Goal: Information Seeking & Learning: Learn about a topic

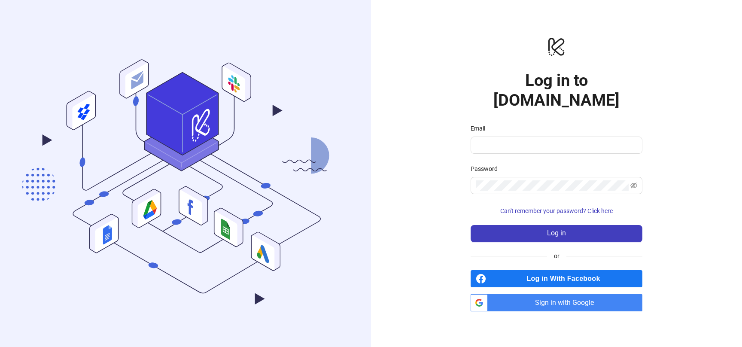
click at [557, 294] on span "Sign in with Google" at bounding box center [566, 302] width 151 height 17
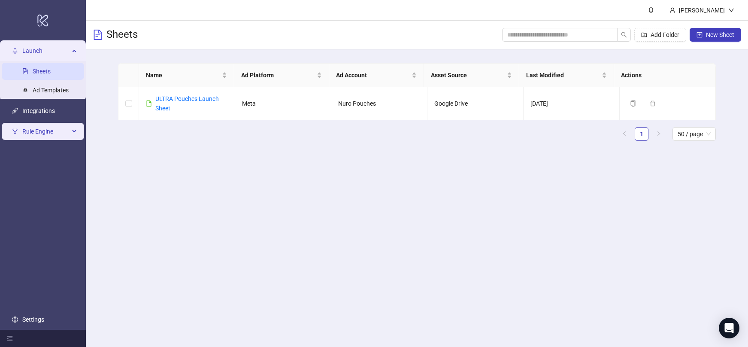
click at [40, 136] on span "Rule Engine" at bounding box center [45, 131] width 47 height 17
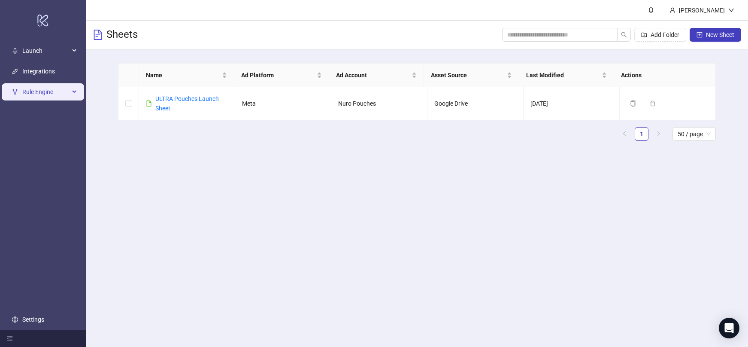
click at [43, 94] on span "Rule Engine" at bounding box center [45, 91] width 47 height 17
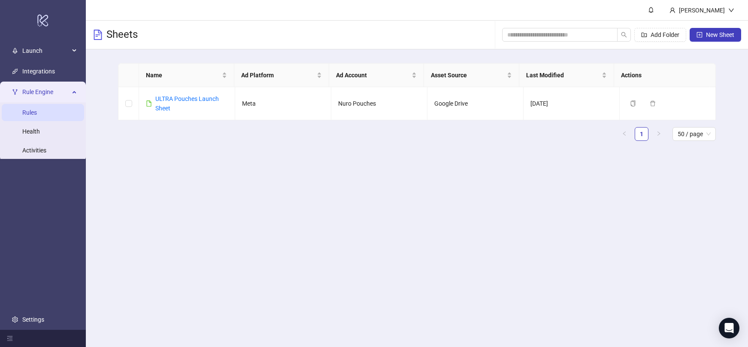
click at [37, 111] on link "Rules" at bounding box center [29, 112] width 15 height 7
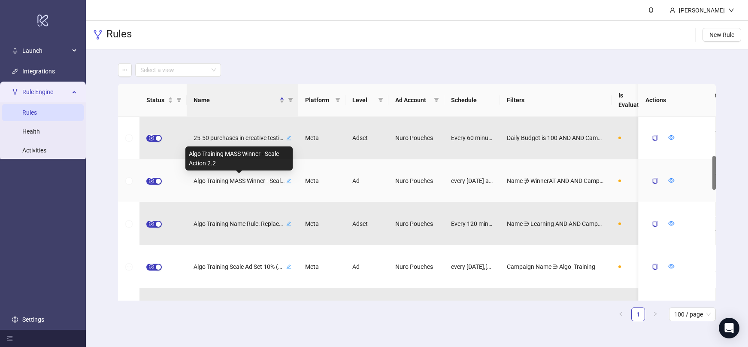
scroll to position [199, 0]
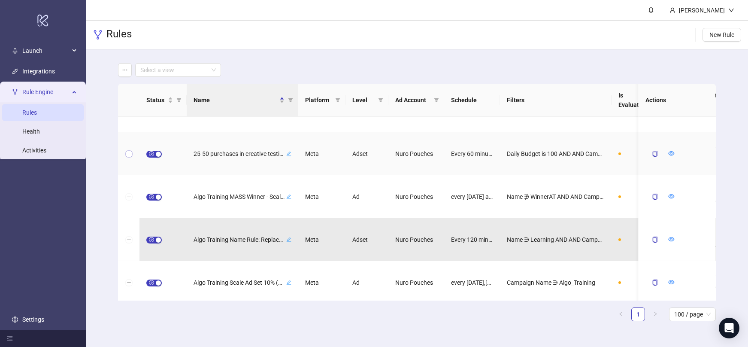
click at [127, 155] on button "Expand row" at bounding box center [128, 154] width 7 height 7
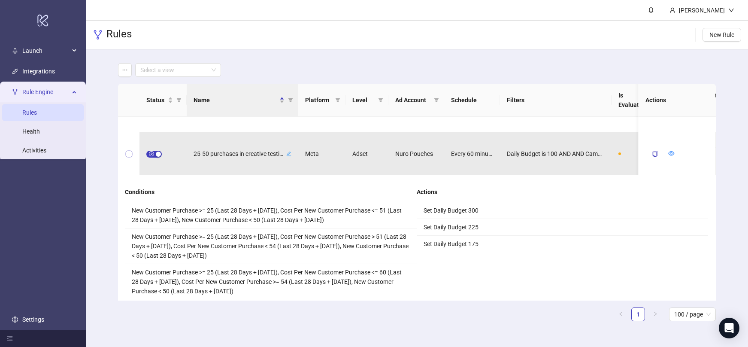
scroll to position [210, 0]
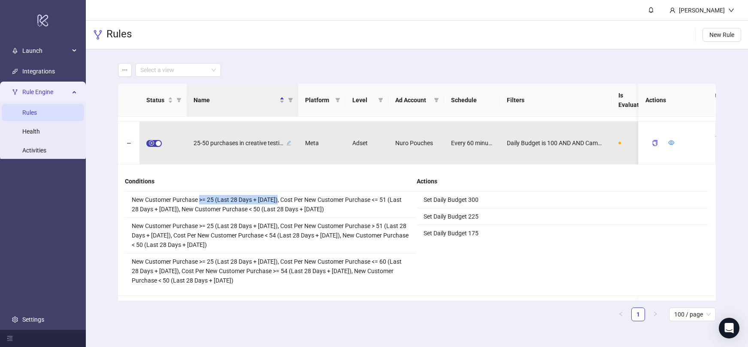
drag, startPoint x: 201, startPoint y: 201, endPoint x: 278, endPoint y: 201, distance: 76.9
click at [278, 201] on li "New Customer Purchase >= 25 (Last 28 Days + Today), Cost Per New Customer Purch…" at bounding box center [271, 205] width 292 height 26
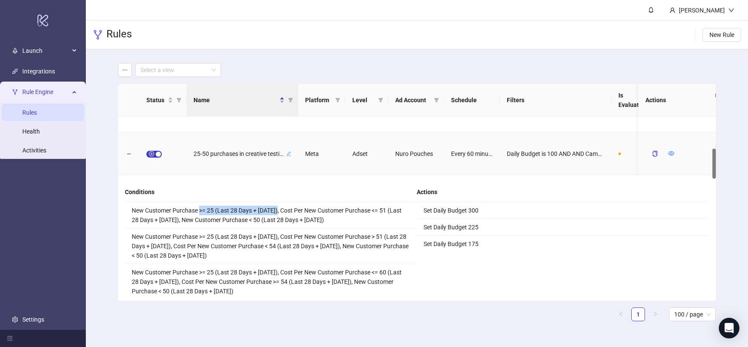
scroll to position [194, 0]
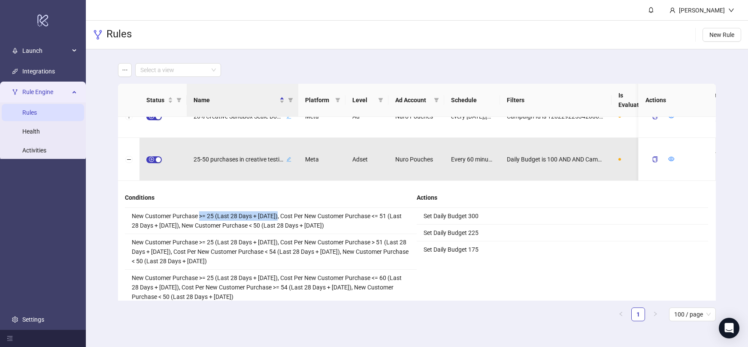
click at [204, 214] on li "New Customer Purchase >= 25 (Last 28 Days + Today), Cost Per New Customer Purch…" at bounding box center [271, 221] width 292 height 26
drag, startPoint x: 201, startPoint y: 216, endPoint x: 213, endPoint y: 216, distance: 12.0
click at [213, 216] on li "New Customer Purchase >= 25 (Last 28 Days + Today), Cost Per New Customer Purch…" at bounding box center [271, 221] width 292 height 26
drag, startPoint x: 374, startPoint y: 216, endPoint x: 385, endPoint y: 216, distance: 11.6
click at [385, 216] on li "New Customer Purchase >= 25 (Last 28 Days + Today), Cost Per New Customer Purch…" at bounding box center [271, 221] width 292 height 26
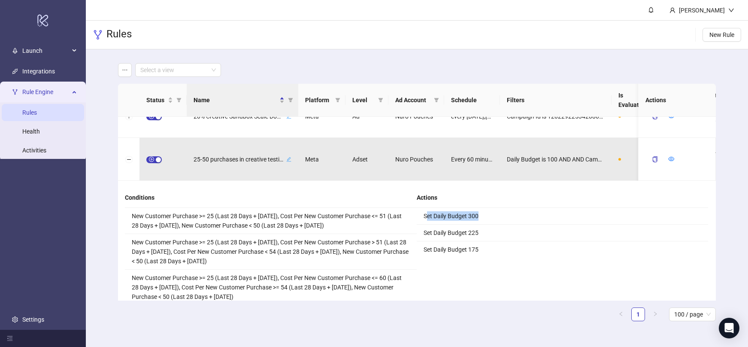
drag, startPoint x: 429, startPoint y: 217, endPoint x: 507, endPoint y: 218, distance: 78.2
click at [507, 218] on li "Set Daily Budget 300" at bounding box center [563, 216] width 292 height 17
drag, startPoint x: 163, startPoint y: 240, endPoint x: 272, endPoint y: 240, distance: 108.6
click at [272, 240] on li "New Customer Purchase >= 25 (Last 28 Days + Today), Cost Per New Customer Purch…" at bounding box center [271, 252] width 292 height 36
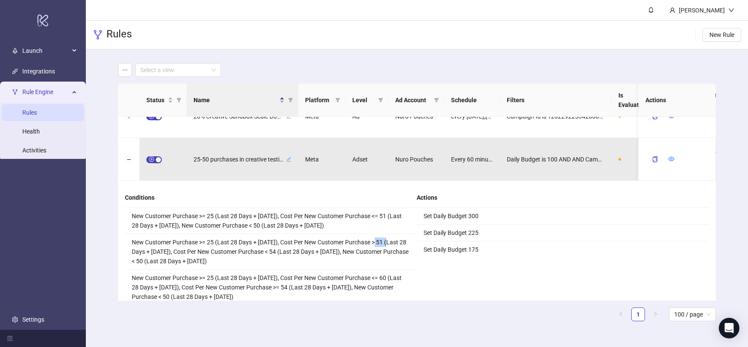
drag, startPoint x: 376, startPoint y: 243, endPoint x: 389, endPoint y: 245, distance: 12.9
click at [389, 245] on li "New Customer Purchase >= 25 (Last 28 Days + Today), Cost Per New Customer Purch…" at bounding box center [271, 252] width 292 height 36
drag, startPoint x: 432, startPoint y: 235, endPoint x: 478, endPoint y: 238, distance: 46.0
click at [478, 238] on li "Set Daily Budget 225" at bounding box center [563, 233] width 292 height 17
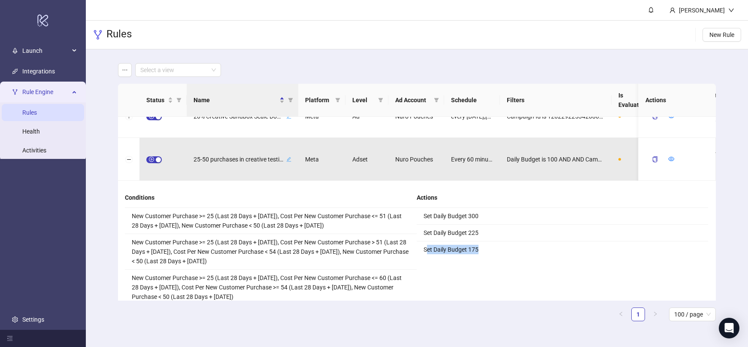
drag, startPoint x: 427, startPoint y: 250, endPoint x: 494, endPoint y: 251, distance: 67.0
click at [494, 251] on li "Set Daily Budget 175" at bounding box center [563, 249] width 292 height 16
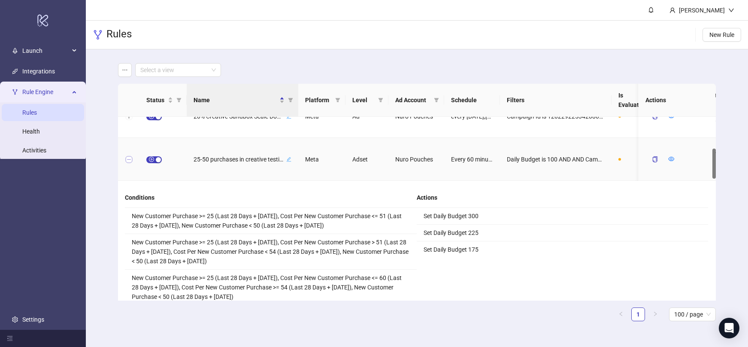
click at [131, 160] on button "Collapse row" at bounding box center [128, 159] width 7 height 7
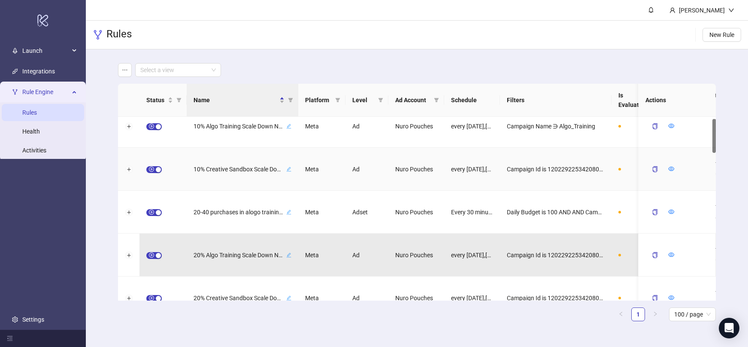
scroll to position [0, 0]
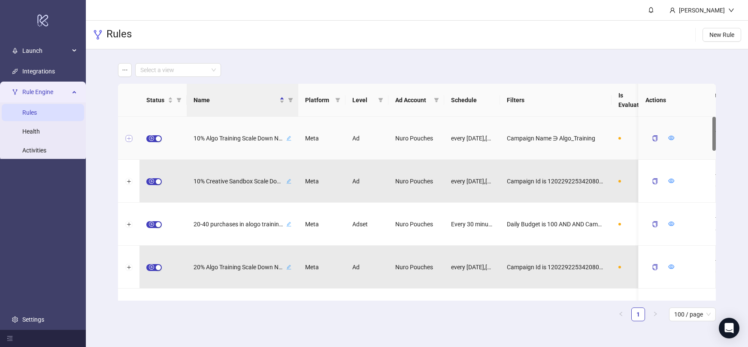
click at [129, 139] on button "Expand row" at bounding box center [128, 138] width 7 height 7
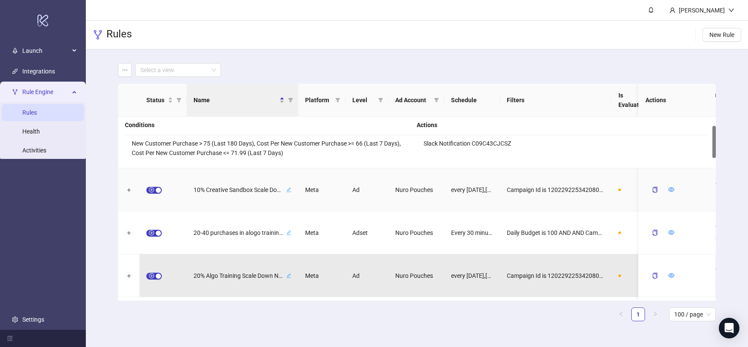
scroll to position [46, 0]
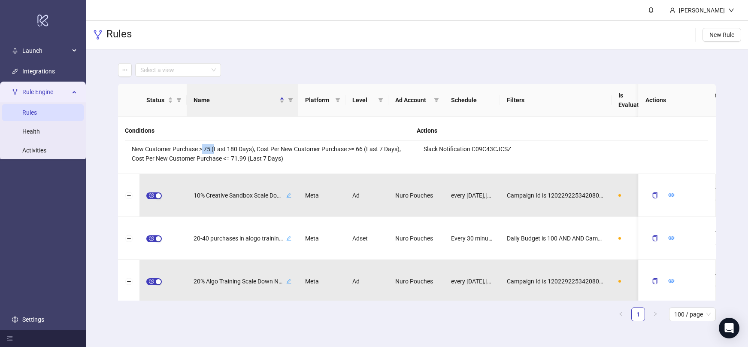
drag, startPoint x: 203, startPoint y: 149, endPoint x: 213, endPoint y: 150, distance: 10.4
click at [213, 150] on li "New Customer Purchase > 75 (Last 180 Days), Cost Per New Customer Purchase >= 6…" at bounding box center [271, 154] width 292 height 26
drag, startPoint x: 201, startPoint y: 149, endPoint x: 216, endPoint y: 152, distance: 15.2
click at [216, 152] on li "New Customer Purchase > 75 (Last 180 Days), Cost Per New Customer Purchase >= 6…" at bounding box center [271, 154] width 292 height 26
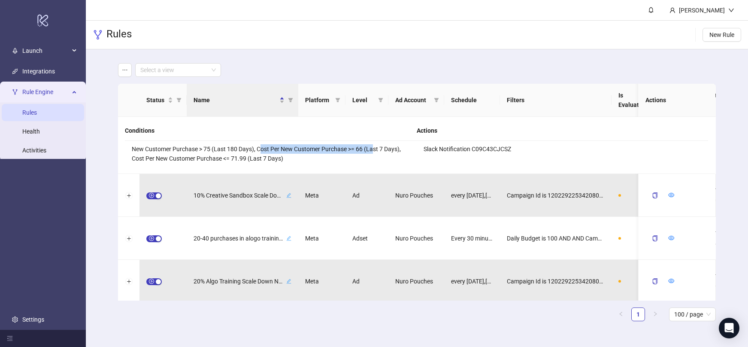
drag, startPoint x: 259, startPoint y: 149, endPoint x: 373, endPoint y: 147, distance: 113.4
click at [373, 147] on li "New Customer Purchase > 75 (Last 180 Days), Cost Per New Customer Purchase >= 6…" at bounding box center [271, 154] width 292 height 26
click at [357, 149] on li "New Customer Purchase > 75 (Last 180 Days), Cost Per New Customer Purchase >= 6…" at bounding box center [271, 154] width 292 height 26
click at [361, 150] on li "New Customer Purchase > 75 (Last 180 Days), Cost Per New Customer Purchase >= 6…" at bounding box center [271, 154] width 292 height 26
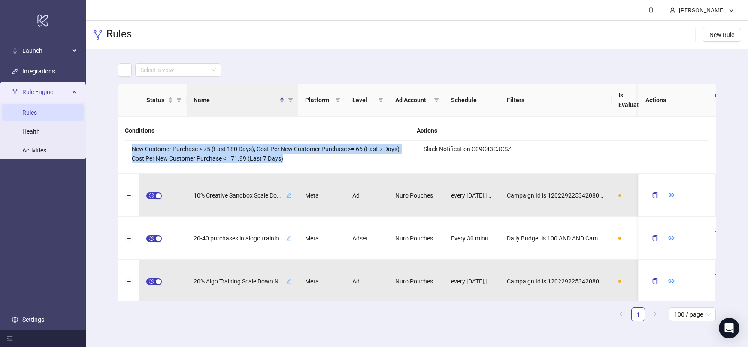
click at [361, 150] on li "New Customer Purchase > 75 (Last 180 Days), Cost Per New Customer Purchase >= 6…" at bounding box center [271, 154] width 292 height 26
click at [175, 156] on li "New Customer Purchase > 75 (Last 180 Days), Cost Per New Customer Purchase >= 6…" at bounding box center [271, 154] width 292 height 26
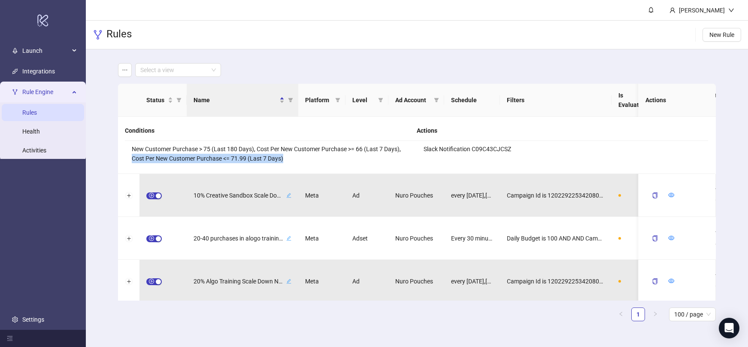
drag, startPoint x: 132, startPoint y: 158, endPoint x: 319, endPoint y: 155, distance: 187.2
click at [319, 155] on li "New Customer Purchase > 75 (Last 180 Days), Cost Per New Customer Purchase >= 6…" at bounding box center [271, 154] width 292 height 26
drag, startPoint x: 229, startPoint y: 160, endPoint x: 299, endPoint y: 157, distance: 70.5
click at [299, 157] on li "New Customer Purchase > 75 (Last 180 Days), Cost Per New Customer Purchase >= 6…" at bounding box center [271, 154] width 292 height 26
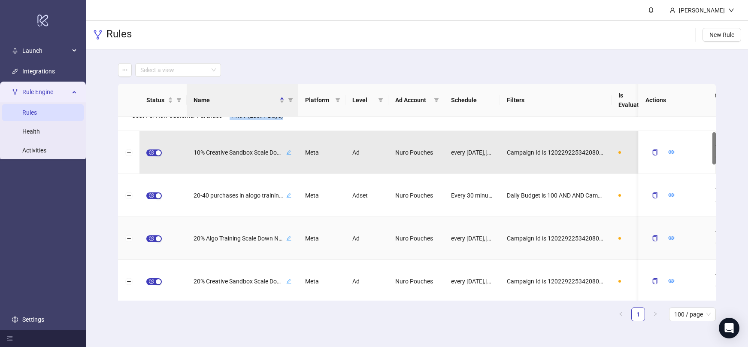
scroll to position [114, 0]
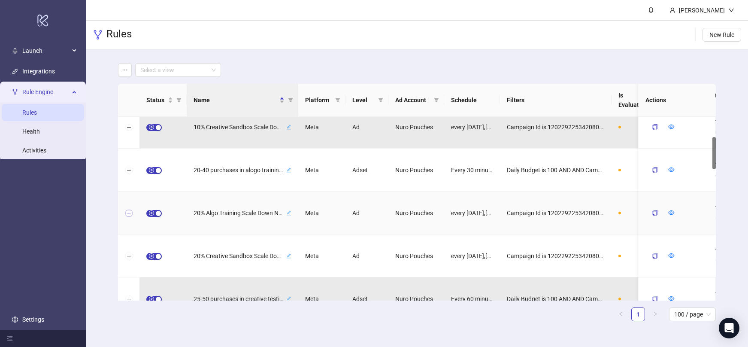
click at [129, 213] on button "Expand row" at bounding box center [128, 213] width 7 height 7
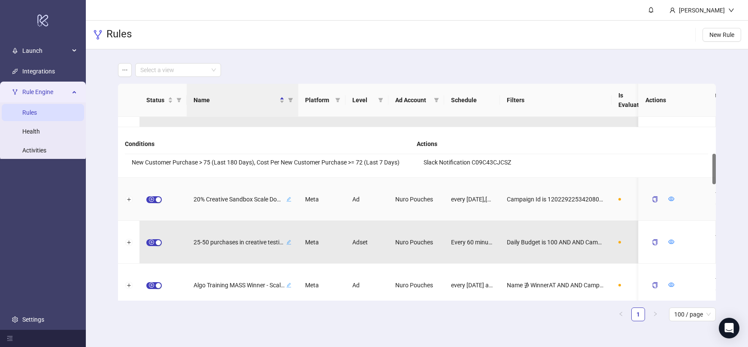
scroll to position [216, 0]
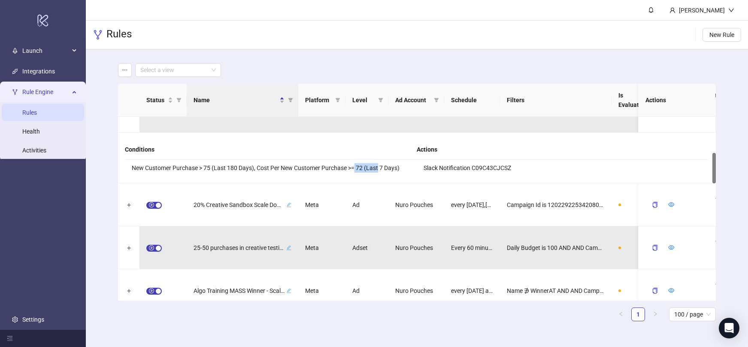
drag, startPoint x: 355, startPoint y: 167, endPoint x: 379, endPoint y: 171, distance: 24.4
click at [379, 171] on li "New Customer Purchase > 75 (Last 180 Days), Cost Per New Customer Purchase >= 7…" at bounding box center [271, 168] width 292 height 16
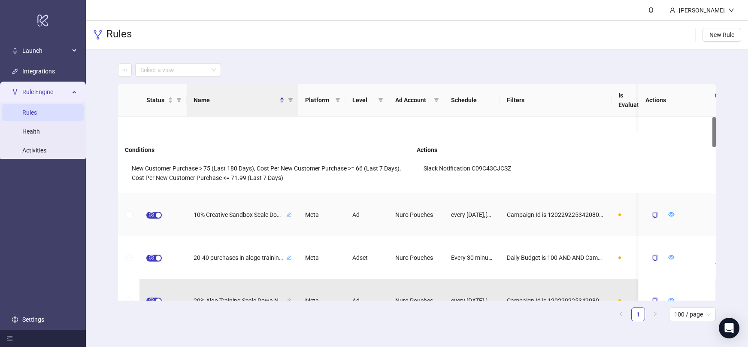
scroll to position [0, 0]
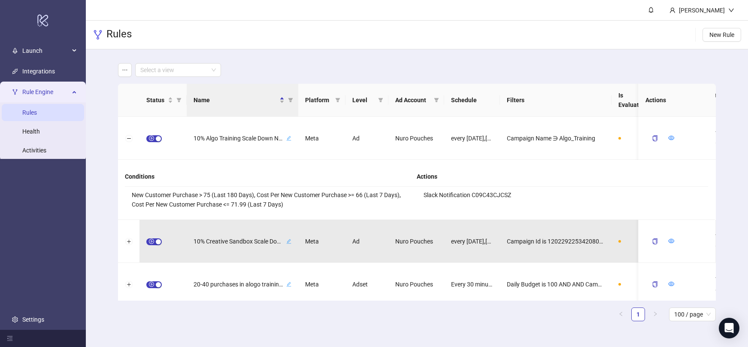
drag, startPoint x: 193, startPoint y: 192, endPoint x: 228, endPoint y: 192, distance: 34.8
click at [228, 192] on li "New Customer Purchase > 75 (Last 180 Days), Cost Per New Customer Purchase >= 6…" at bounding box center [271, 200] width 292 height 26
drag, startPoint x: 225, startPoint y: 205, endPoint x: 254, endPoint y: 204, distance: 29.2
click at [254, 204] on li "New Customer Purchase > 75 (Last 180 Days), Cost Per New Customer Purchase >= 6…" at bounding box center [271, 200] width 292 height 26
drag, startPoint x: 350, startPoint y: 196, endPoint x: 367, endPoint y: 196, distance: 17.2
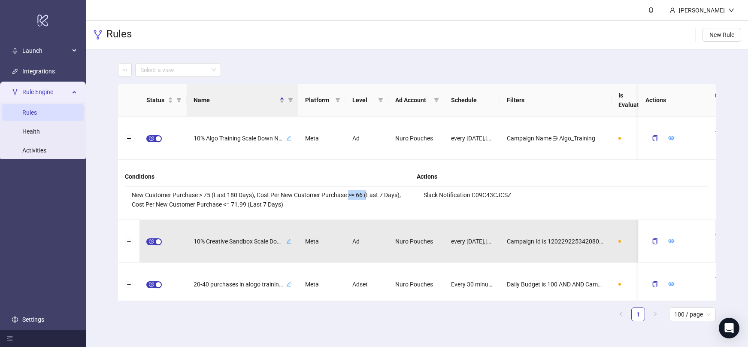
click at [367, 196] on li "New Customer Purchase > 75 (Last 180 Days), Cost Per New Customer Purchase >= 6…" at bounding box center [271, 200] width 292 height 26
drag, startPoint x: 223, startPoint y: 205, endPoint x: 240, endPoint y: 204, distance: 17.2
click at [240, 204] on li "New Customer Purchase > 75 (Last 180 Days), Cost Per New Customer Purchase >= 6…" at bounding box center [271, 200] width 292 height 26
drag, startPoint x: 188, startPoint y: 195, endPoint x: 216, endPoint y: 195, distance: 28.8
click at [216, 195] on li "New Customer Purchase > 75 (Last 180 Days), Cost Per New Customer Purchase >= 6…" at bounding box center [271, 200] width 292 height 26
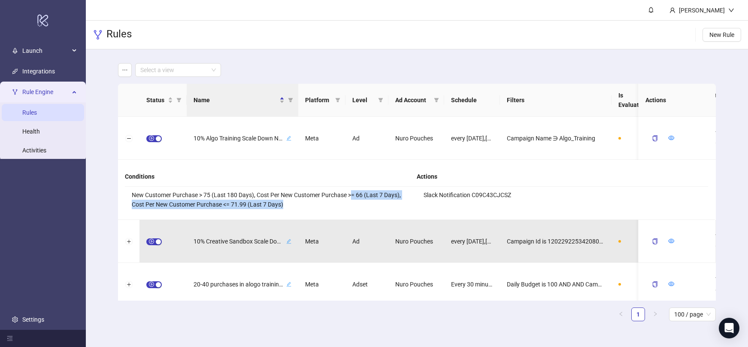
drag, startPoint x: 353, startPoint y: 193, endPoint x: 392, endPoint y: 207, distance: 42.2
click at [392, 207] on li "New Customer Purchase > 75 (Last 180 Days), Cost Per New Customer Purchase >= 6…" at bounding box center [271, 200] width 292 height 26
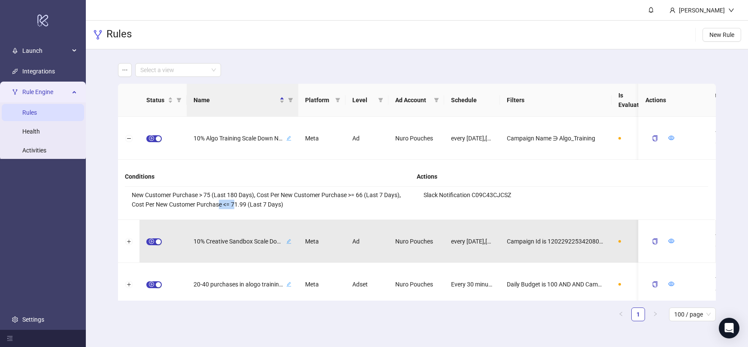
drag, startPoint x: 237, startPoint y: 204, endPoint x: 218, endPoint y: 207, distance: 18.6
click at [218, 207] on li "New Customer Purchase > 75 (Last 180 Days), Cost Per New Customer Purchase >= 6…" at bounding box center [271, 200] width 292 height 26
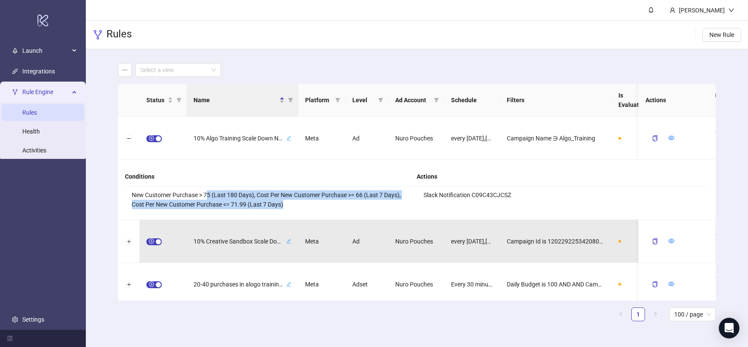
drag, startPoint x: 207, startPoint y: 194, endPoint x: 288, endPoint y: 203, distance: 81.3
click at [288, 203] on li "New Customer Purchase > 75 (Last 180 Days), Cost Per New Customer Purchase >= 6…" at bounding box center [271, 200] width 292 height 26
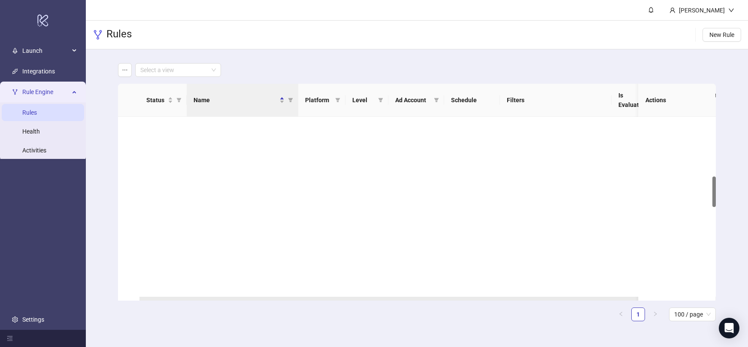
scroll to position [915, 0]
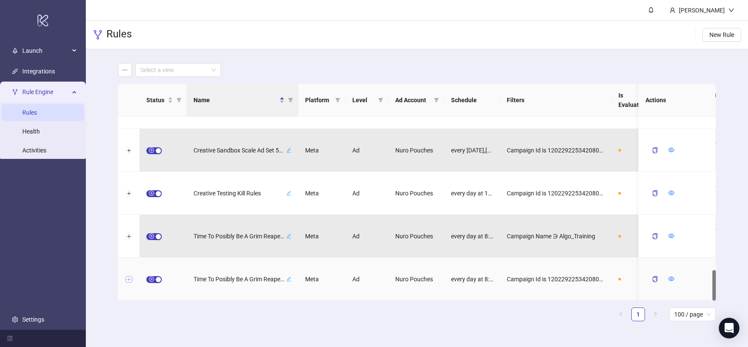
click at [131, 282] on button "Expand row" at bounding box center [128, 279] width 7 height 7
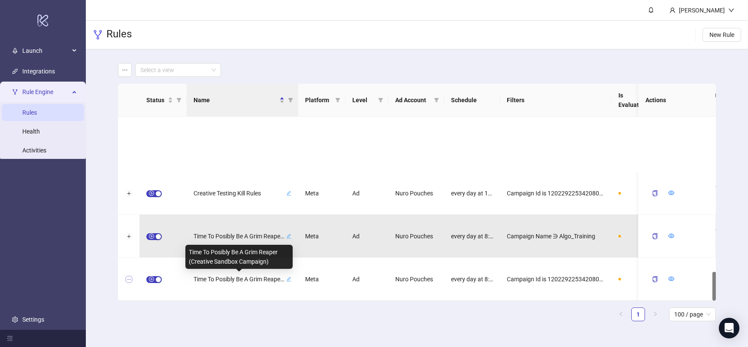
scroll to position [975, 0]
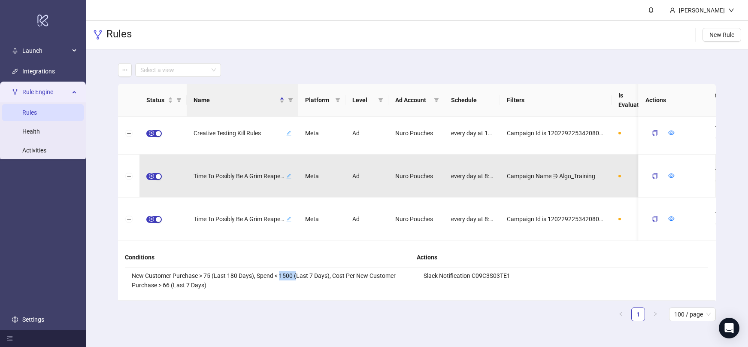
drag, startPoint x: 280, startPoint y: 275, endPoint x: 298, endPoint y: 274, distance: 18.1
click at [298, 274] on li "New Customer Purchase > 75 (Last 180 Days), Spend < 1500 (Last 7 Days), Cost Pe…" at bounding box center [271, 281] width 292 height 26
drag, startPoint x: 277, startPoint y: 276, endPoint x: 308, endPoint y: 276, distance: 30.9
click at [308, 276] on li "New Customer Purchase > 75 (Last 180 Days), Spend < 1500 (Last 7 Days), Cost Pe…" at bounding box center [271, 281] width 292 height 26
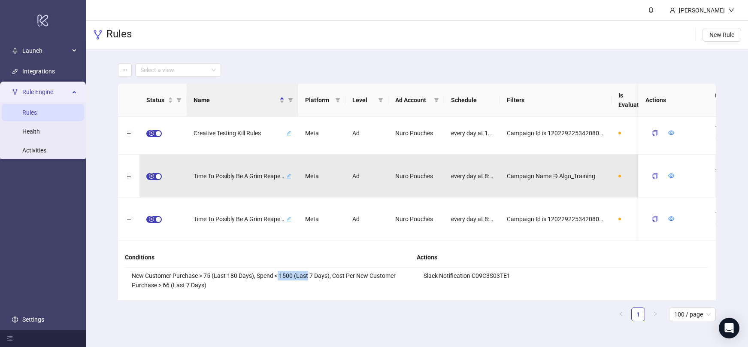
click at [308, 276] on li "New Customer Purchase > 75 (Last 180 Days), Spend < 1500 (Last 7 Days), Cost Pe…" at bounding box center [271, 281] width 292 height 26
drag, startPoint x: 149, startPoint y: 287, endPoint x: 184, endPoint y: 283, distance: 35.0
click at [184, 283] on li "New Customer Purchase > 75 (Last 180 Days), Spend < 1500 (Last 7 Days), Cost Pe…" at bounding box center [271, 281] width 292 height 26
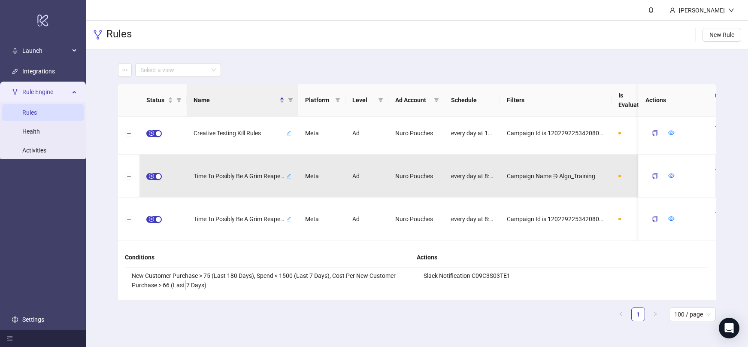
click at [184, 283] on li "New Customer Purchase > 75 (Last 180 Days), Spend < 1500 (Last 7 Days), Cost Pe…" at bounding box center [271, 281] width 292 height 26
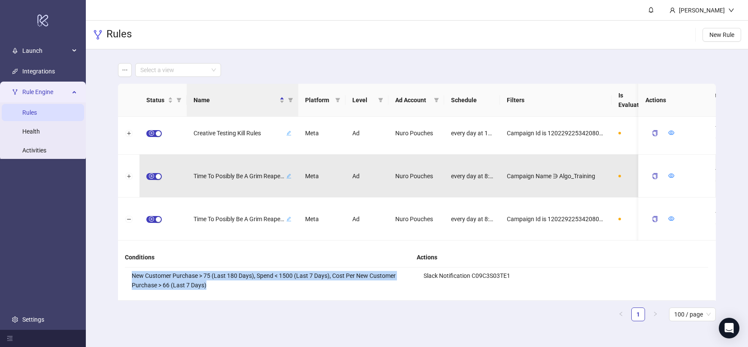
click at [184, 283] on li "New Customer Purchase > 75 (Last 180 Days), Spend < 1500 (Last 7 Days), Cost Pe…" at bounding box center [271, 281] width 292 height 26
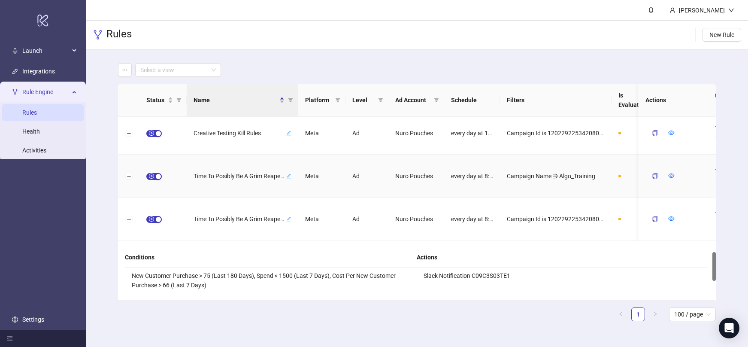
scroll to position [0, 0]
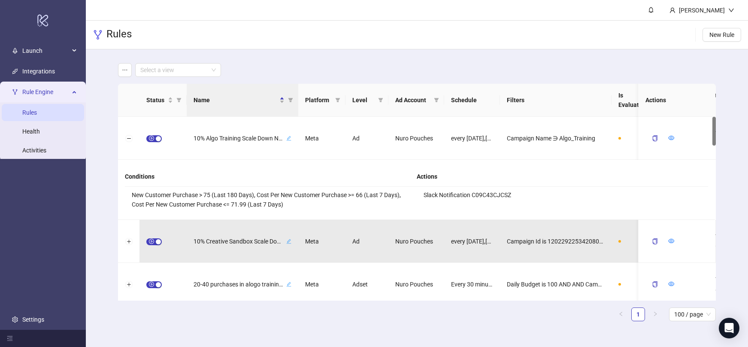
click at [38, 94] on span "Rule Engine" at bounding box center [45, 91] width 47 height 17
